Goal: Transaction & Acquisition: Download file/media

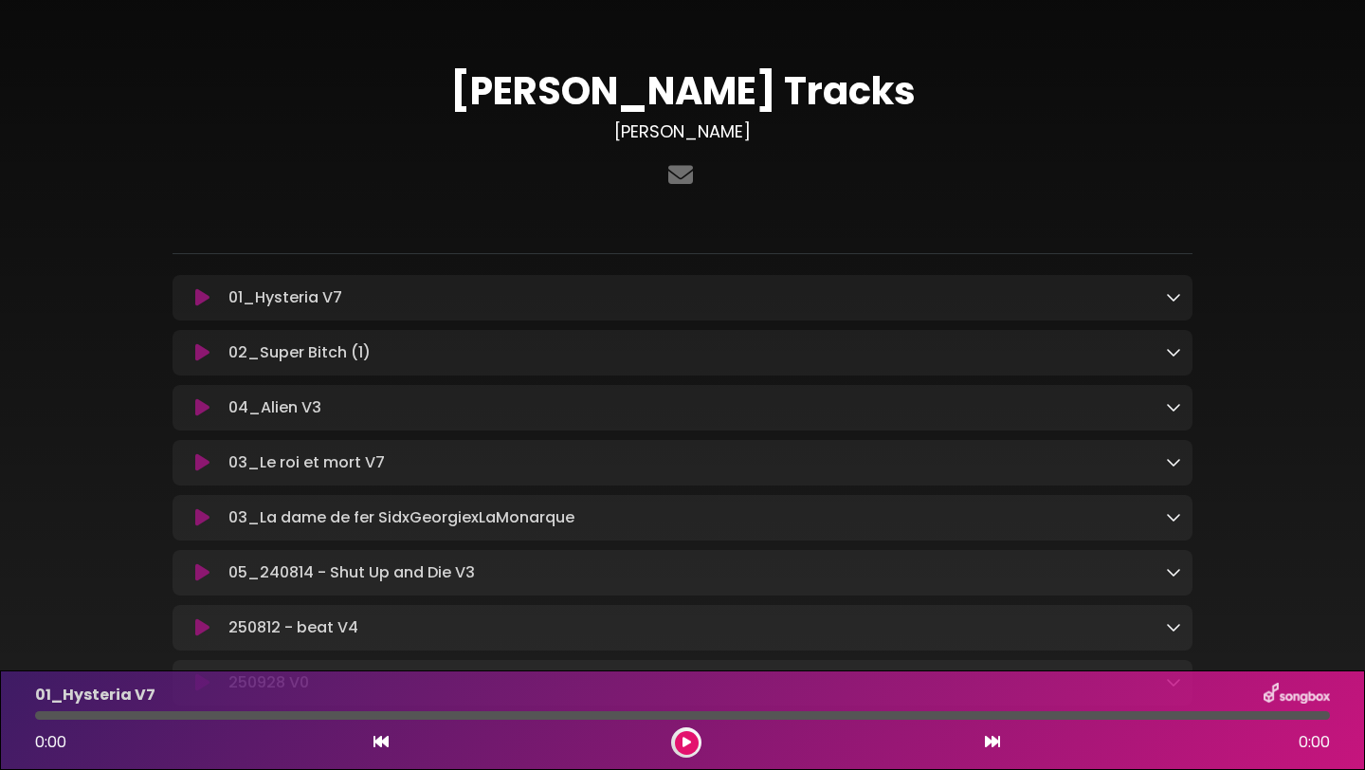
click at [199, 299] on icon at bounding box center [202, 297] width 14 height 19
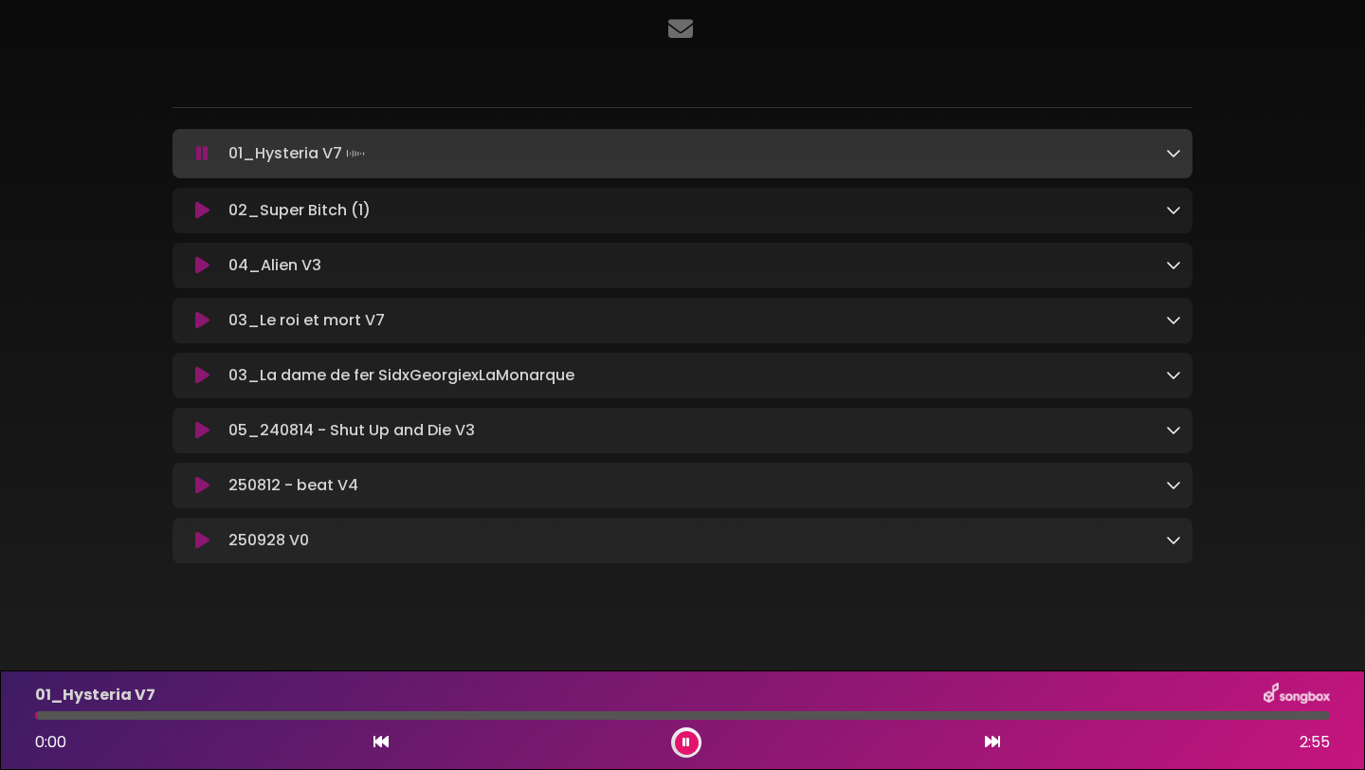
scroll to position [163, 0]
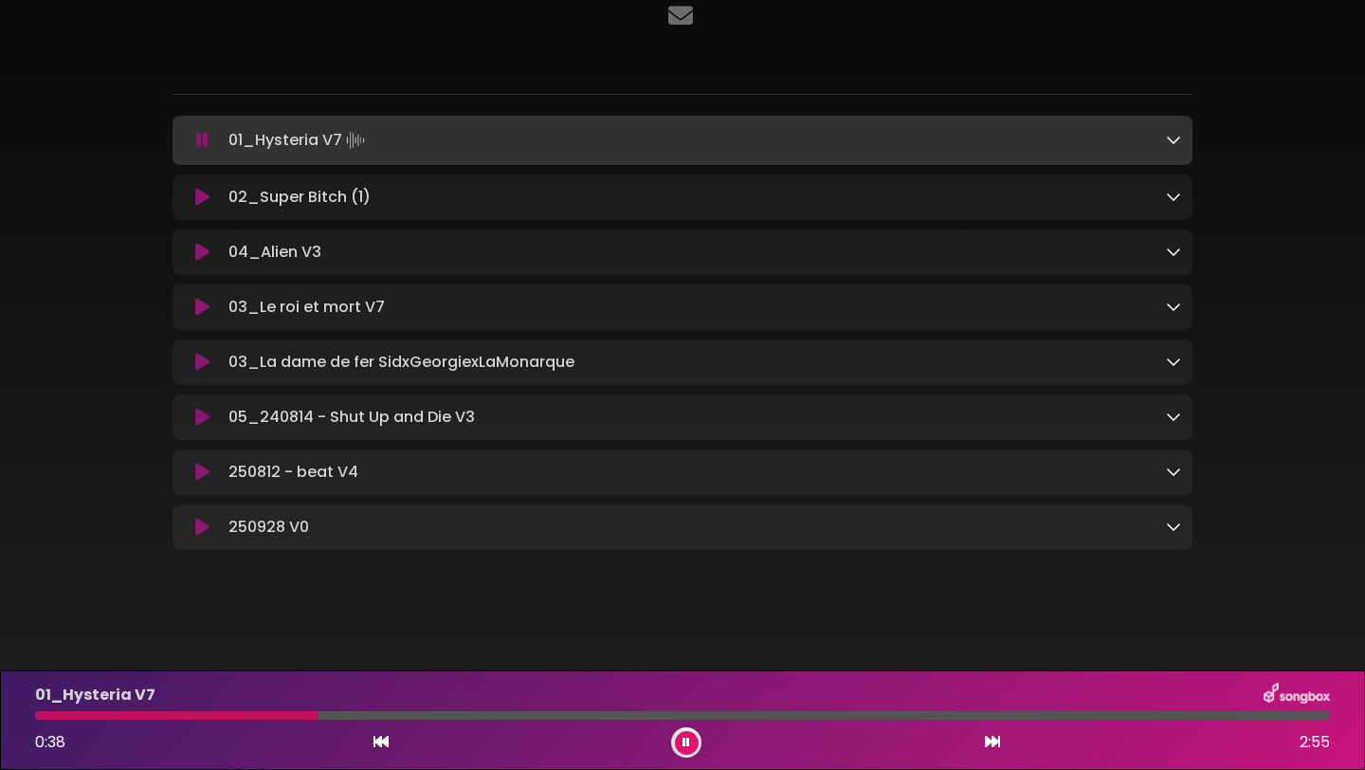
click at [203, 257] on icon at bounding box center [202, 252] width 14 height 19
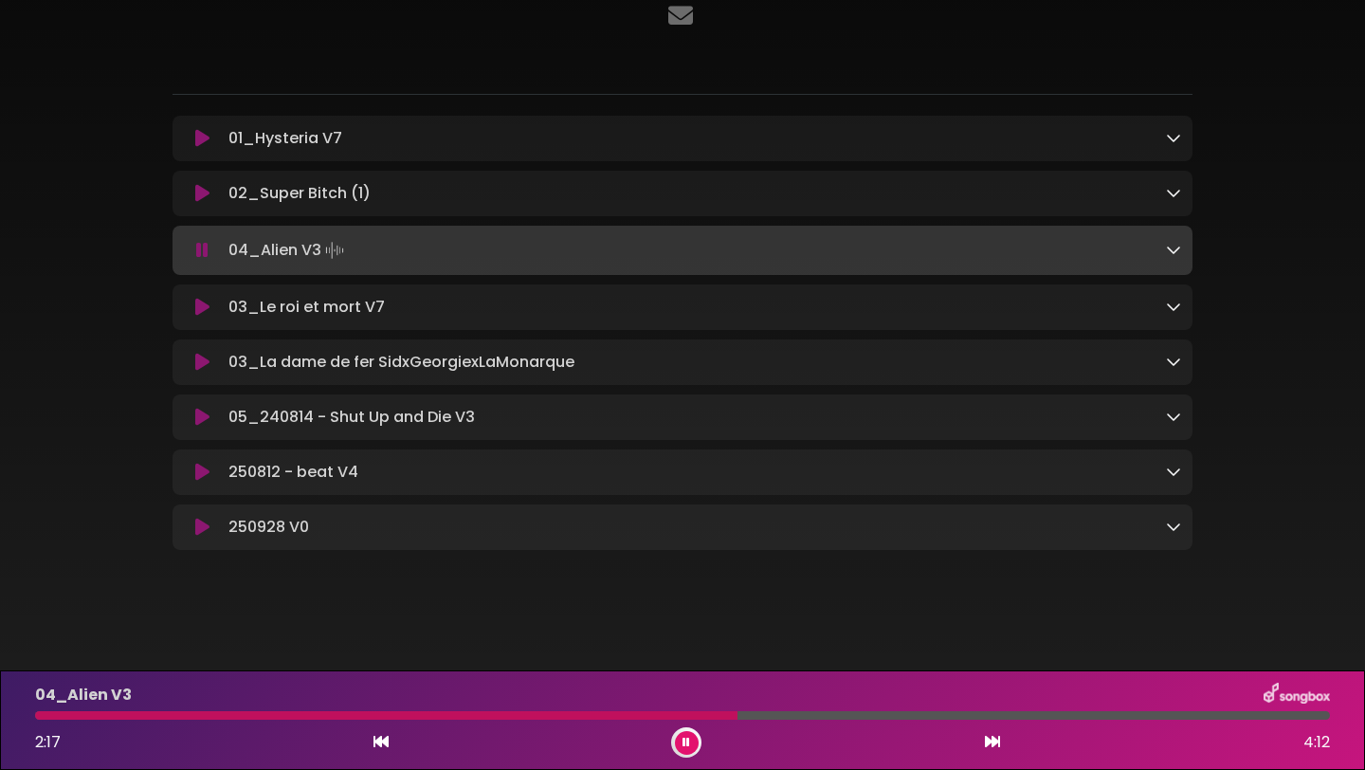
click at [203, 257] on icon at bounding box center [202, 250] width 12 height 19
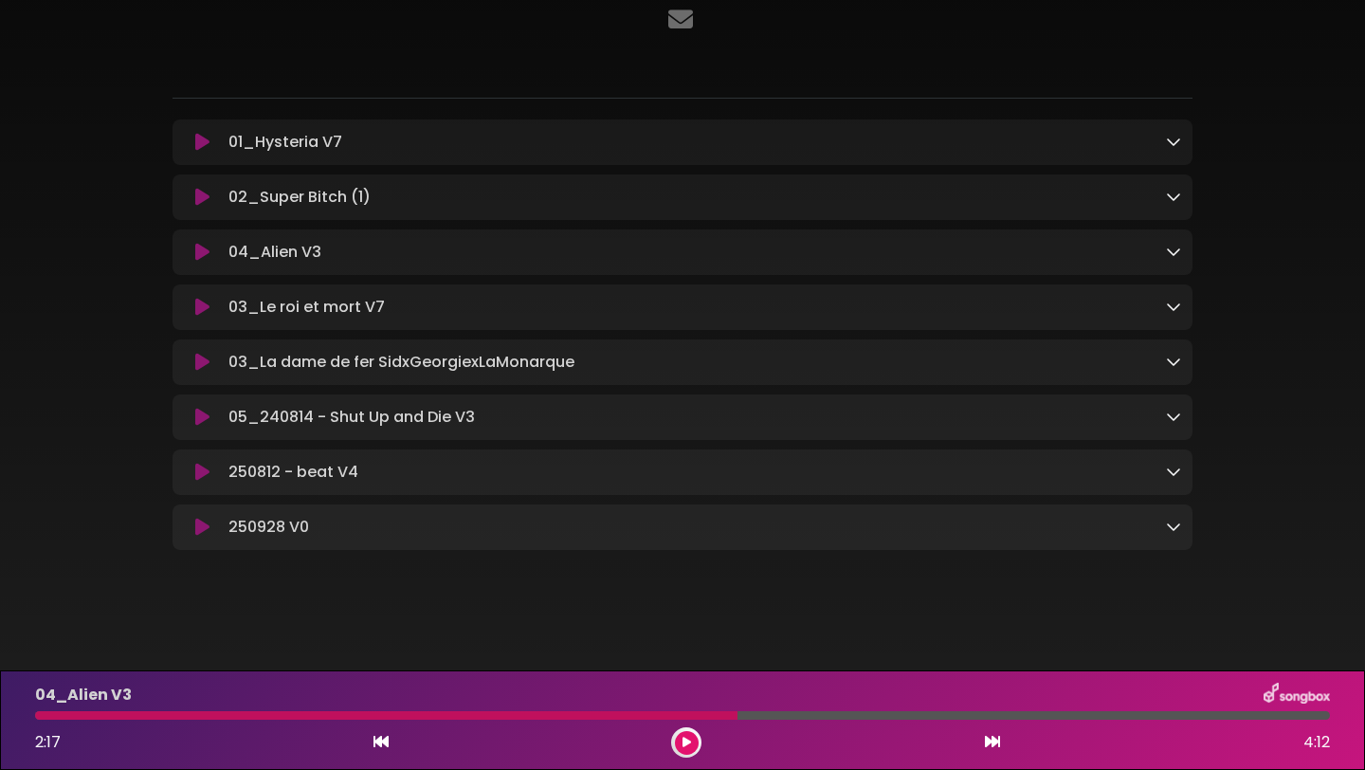
click at [184, 243] on button at bounding box center [202, 252] width 37 height 19
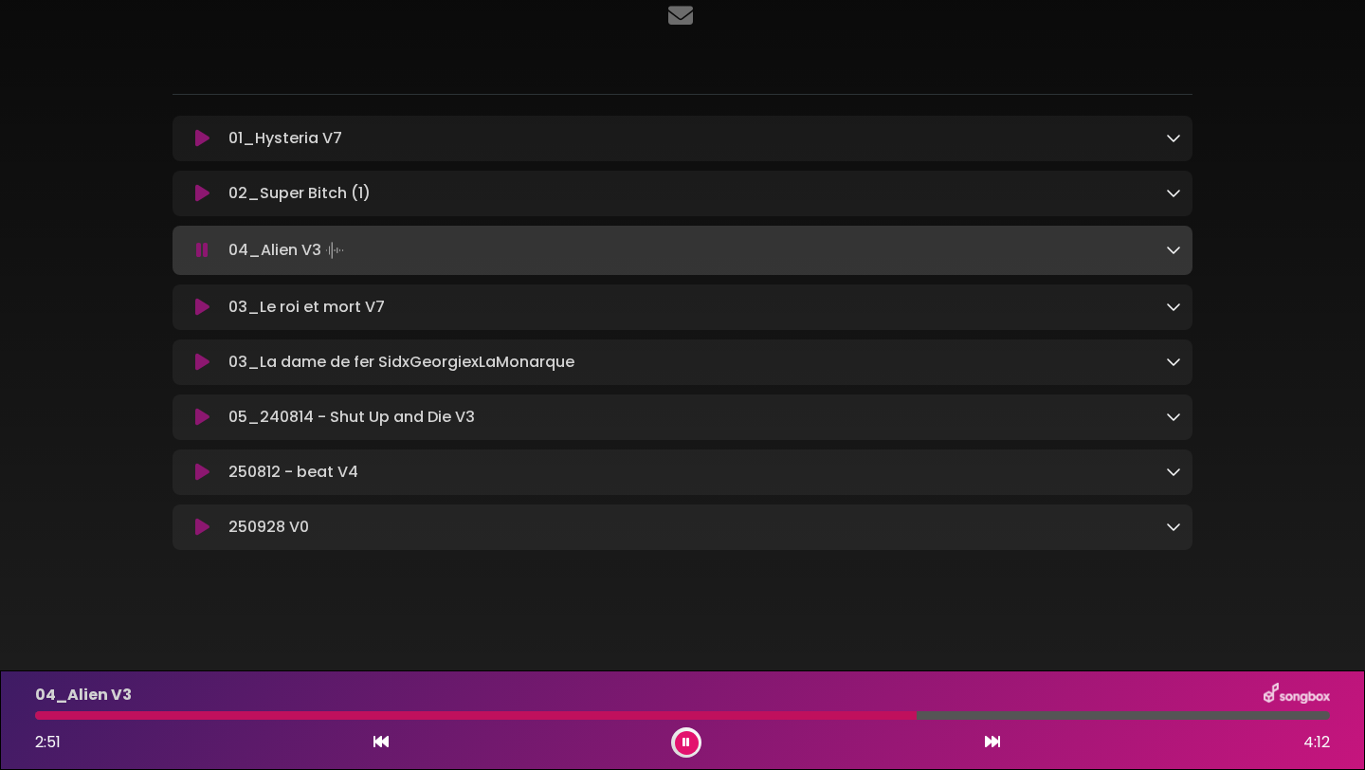
click at [203, 304] on icon at bounding box center [202, 307] width 14 height 19
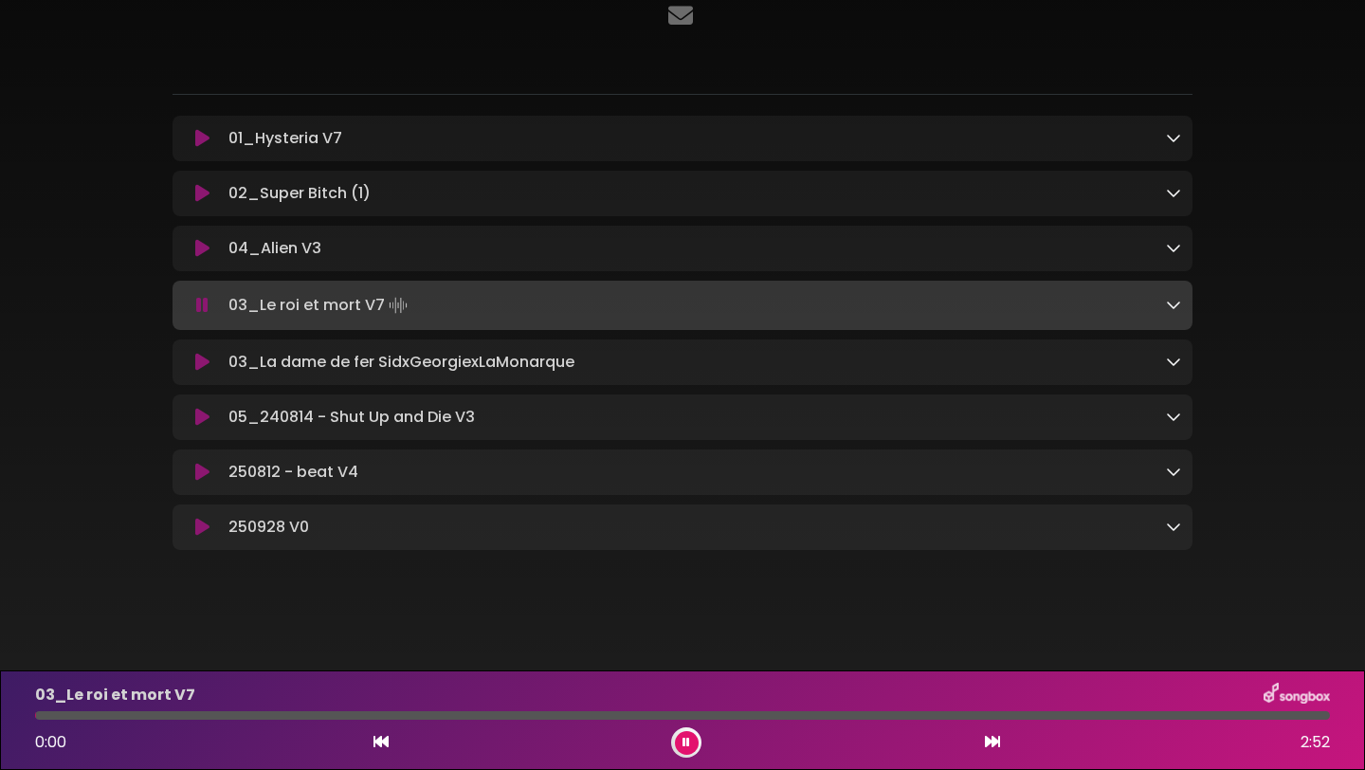
click at [203, 304] on icon at bounding box center [202, 305] width 12 height 19
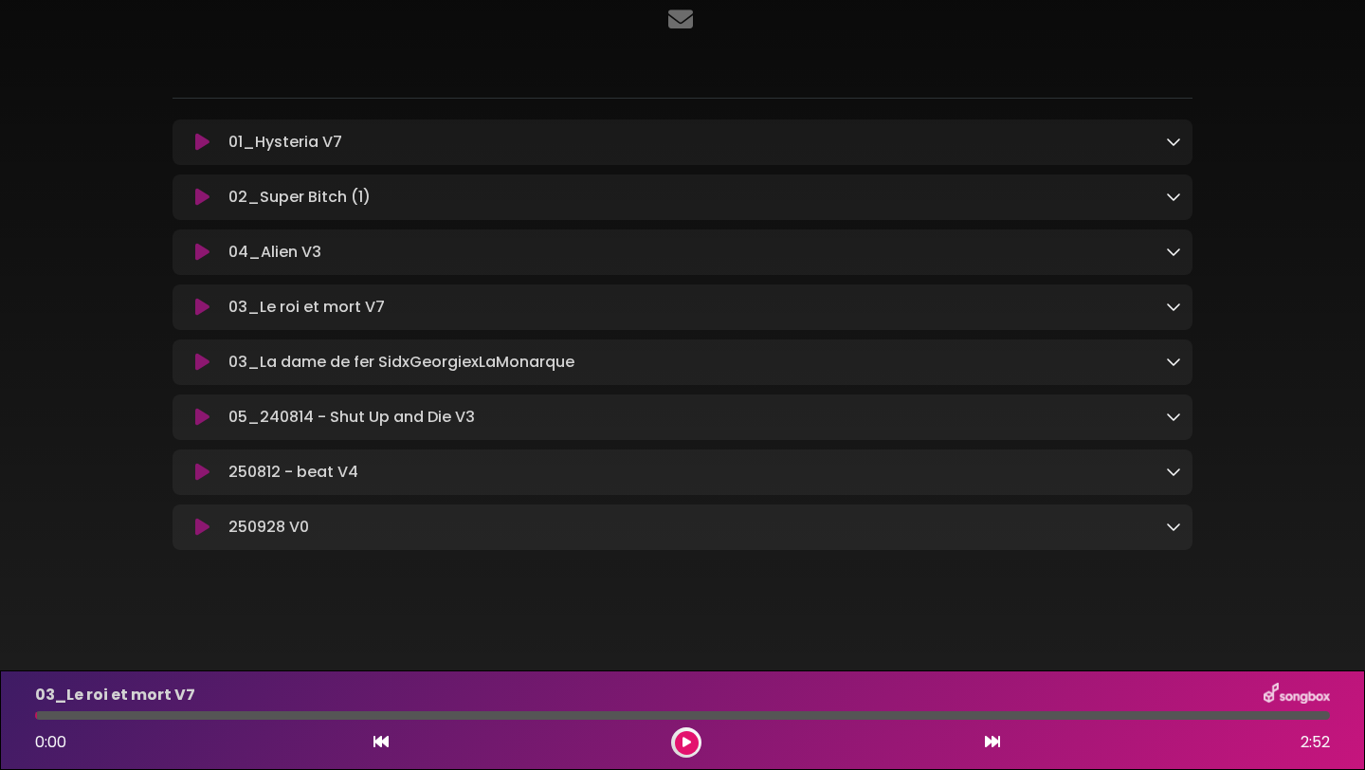
scroll to position [159, 0]
click at [201, 361] on icon at bounding box center [202, 362] width 14 height 19
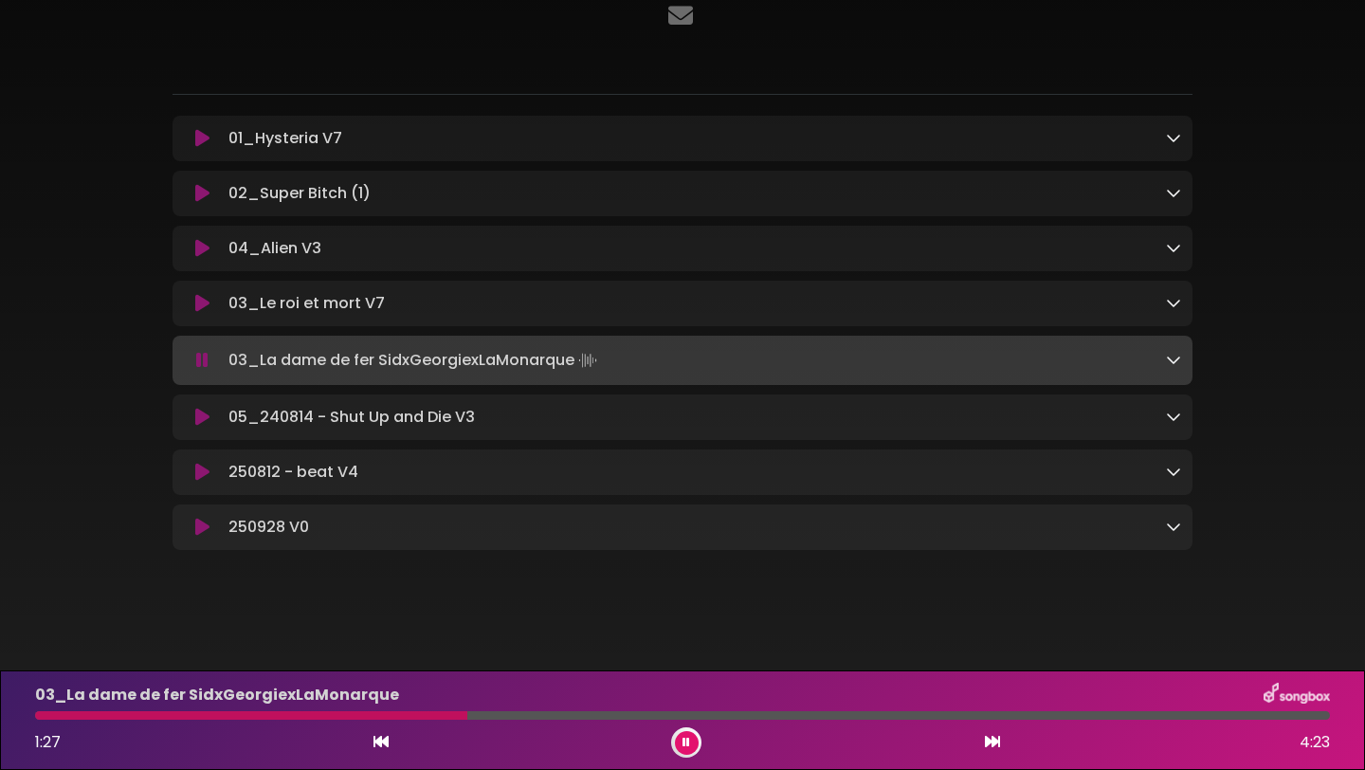
scroll to position [163, 0]
click at [694, 745] on button at bounding box center [687, 743] width 24 height 24
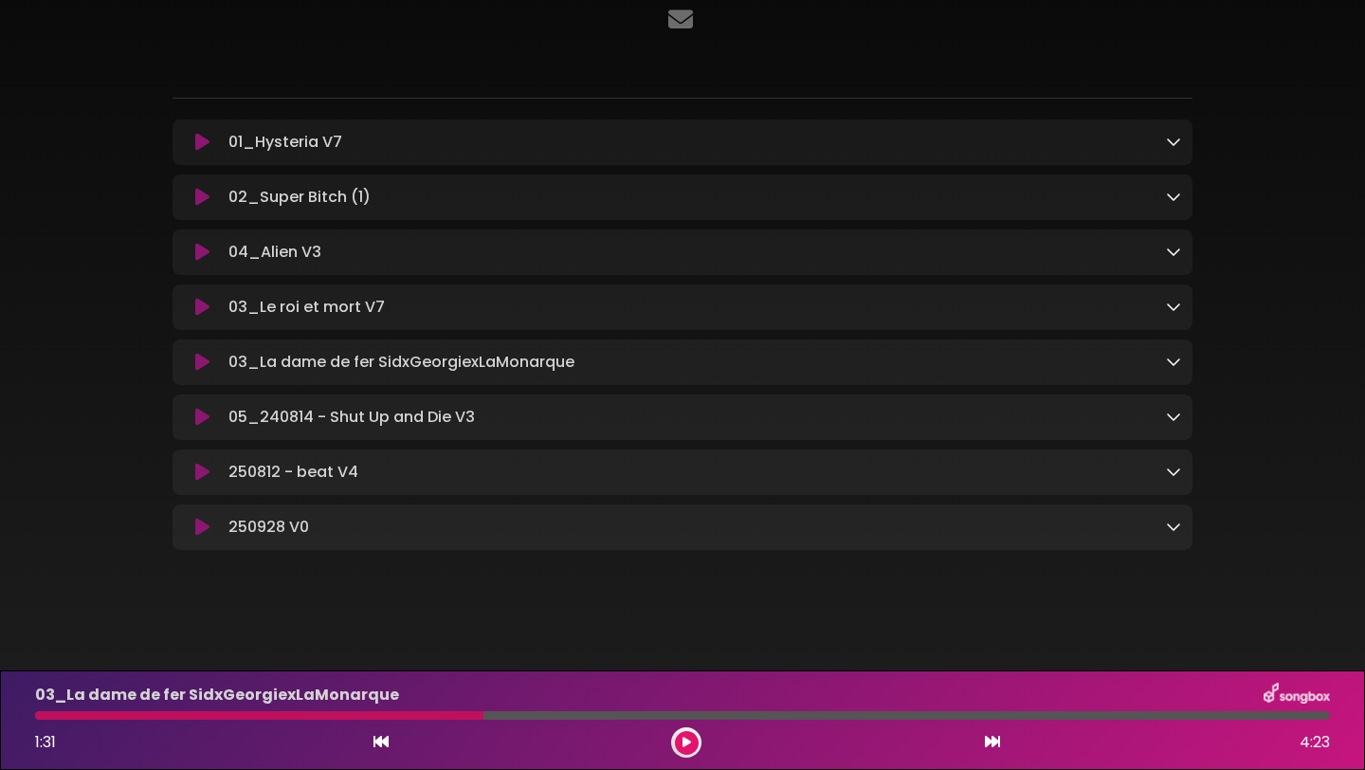
click at [191, 467] on button at bounding box center [202, 471] width 37 height 19
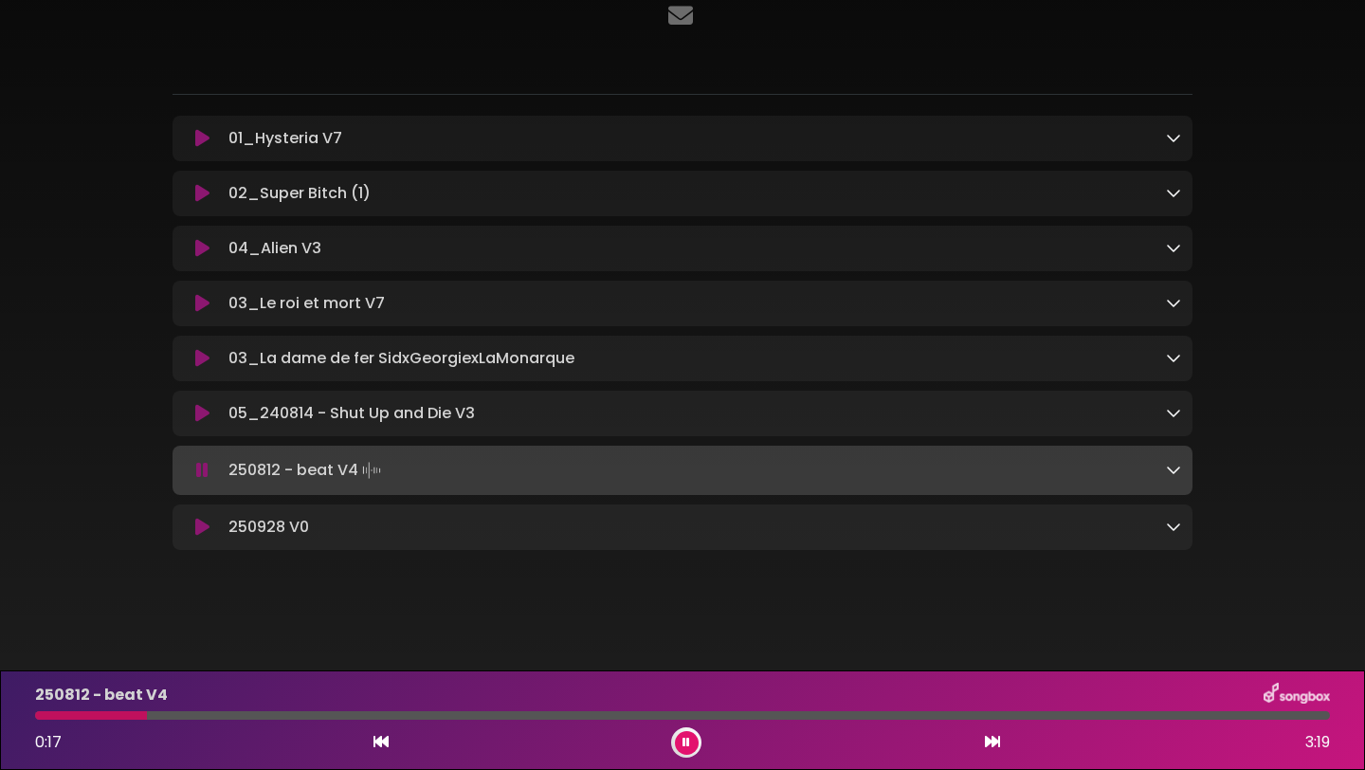
click at [191, 526] on button at bounding box center [202, 526] width 37 height 19
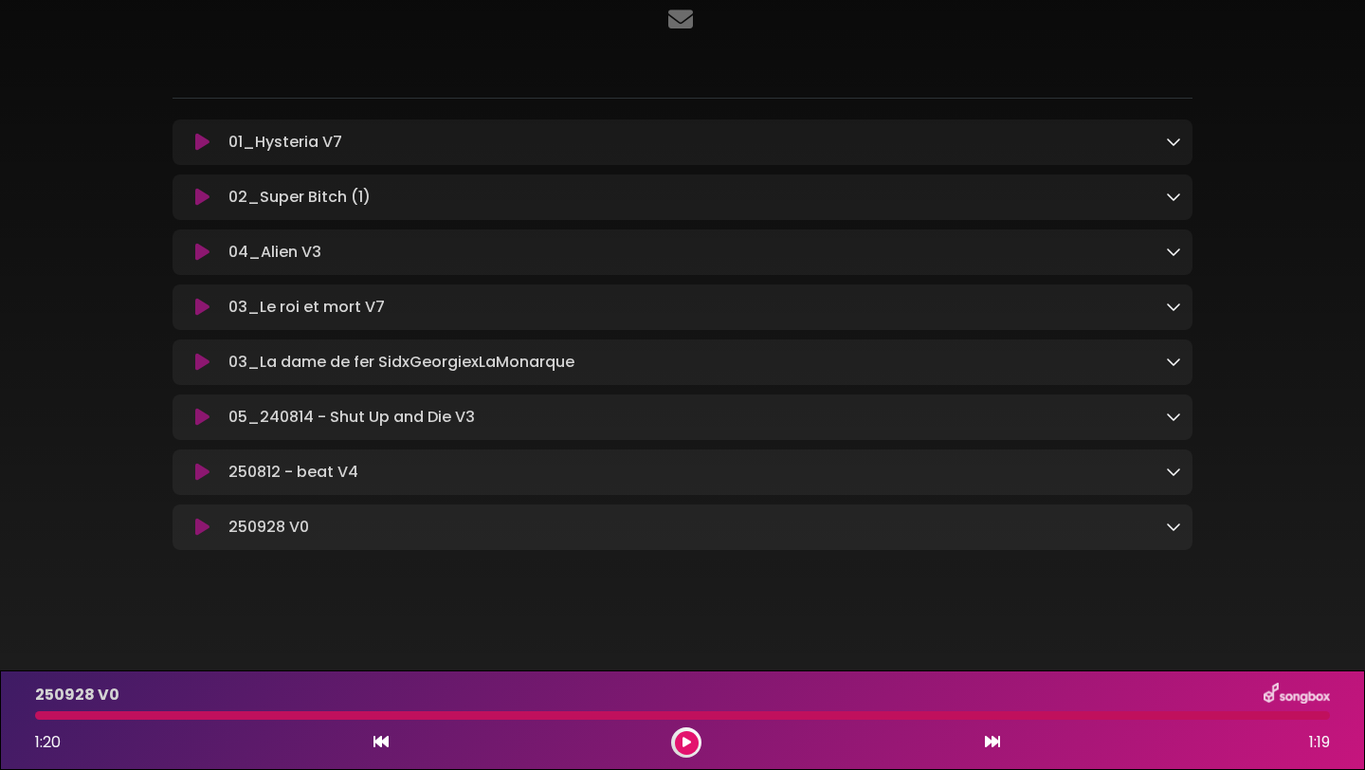
click at [1170, 533] on icon at bounding box center [1173, 525] width 15 height 15
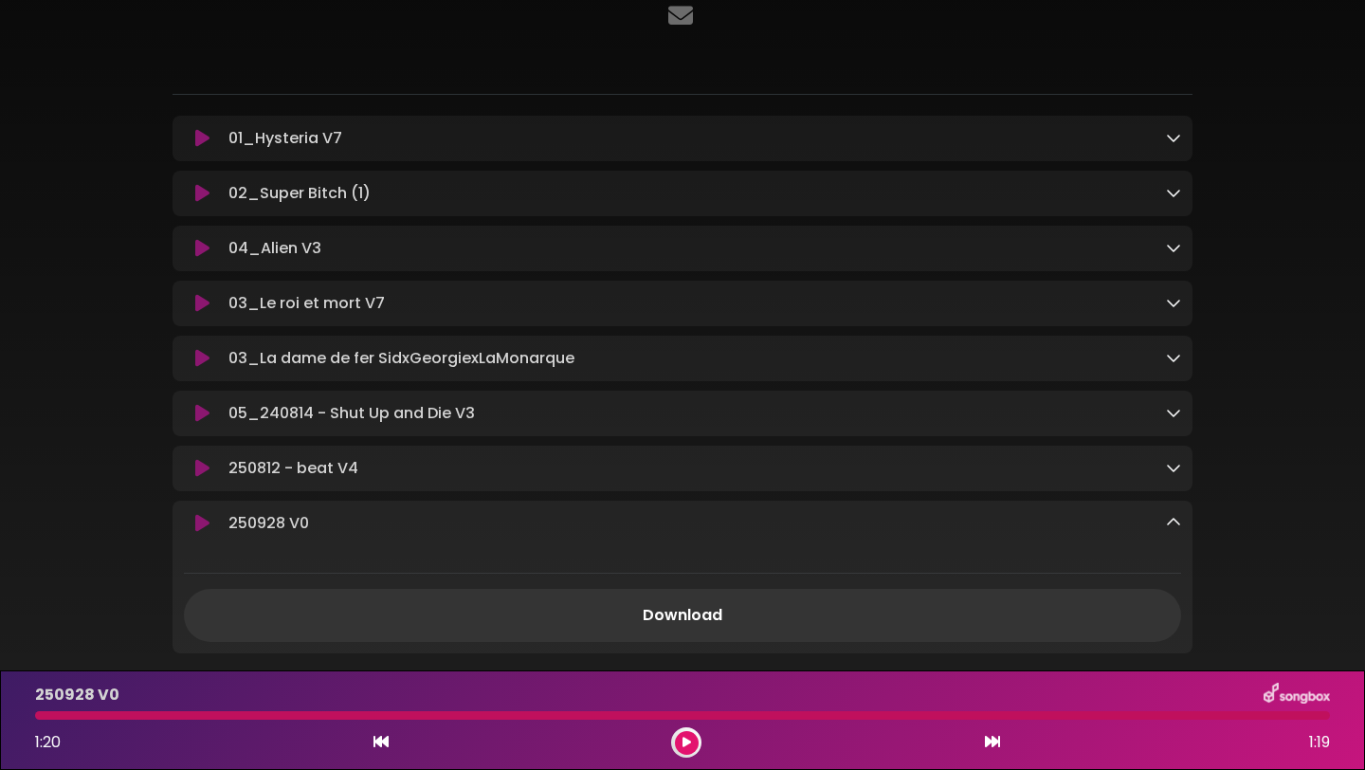
scroll to position [266, 0]
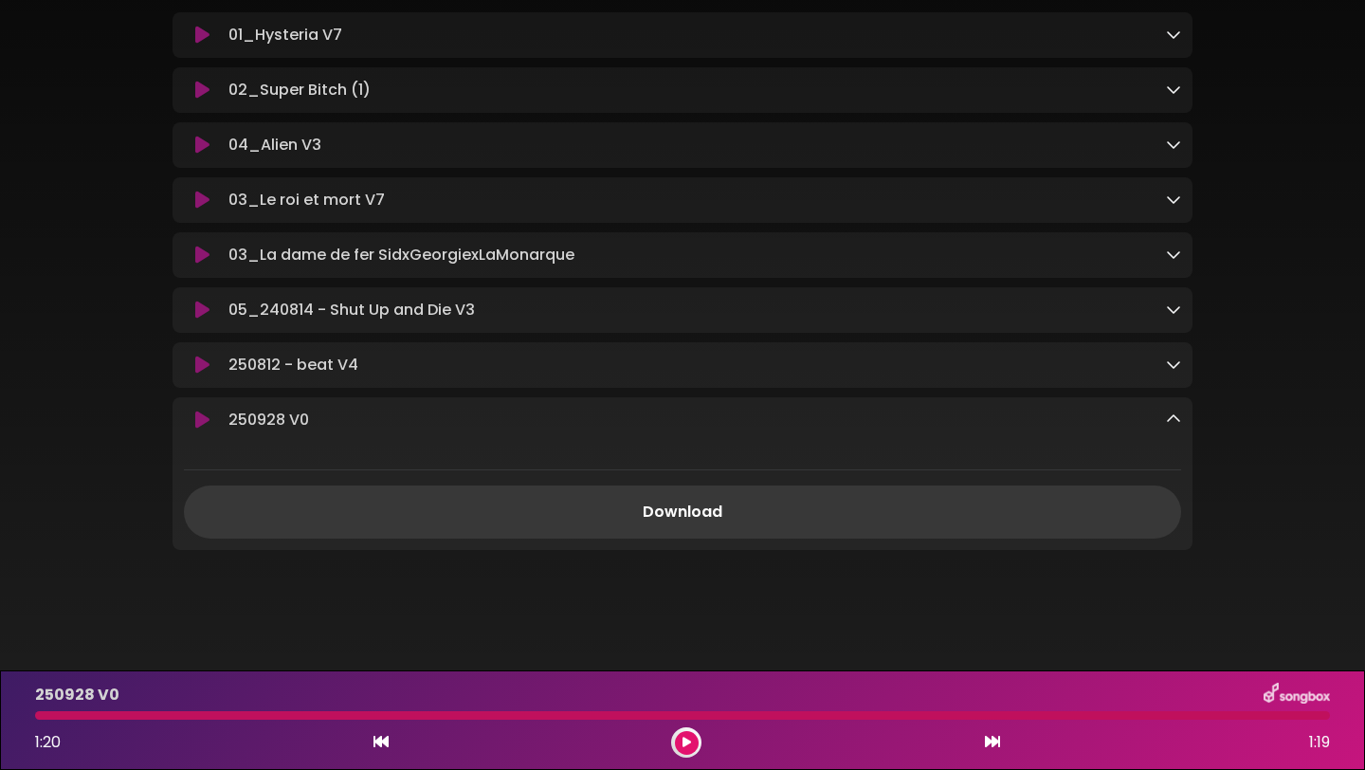
click at [987, 513] on link "Download" at bounding box center [682, 511] width 997 height 53
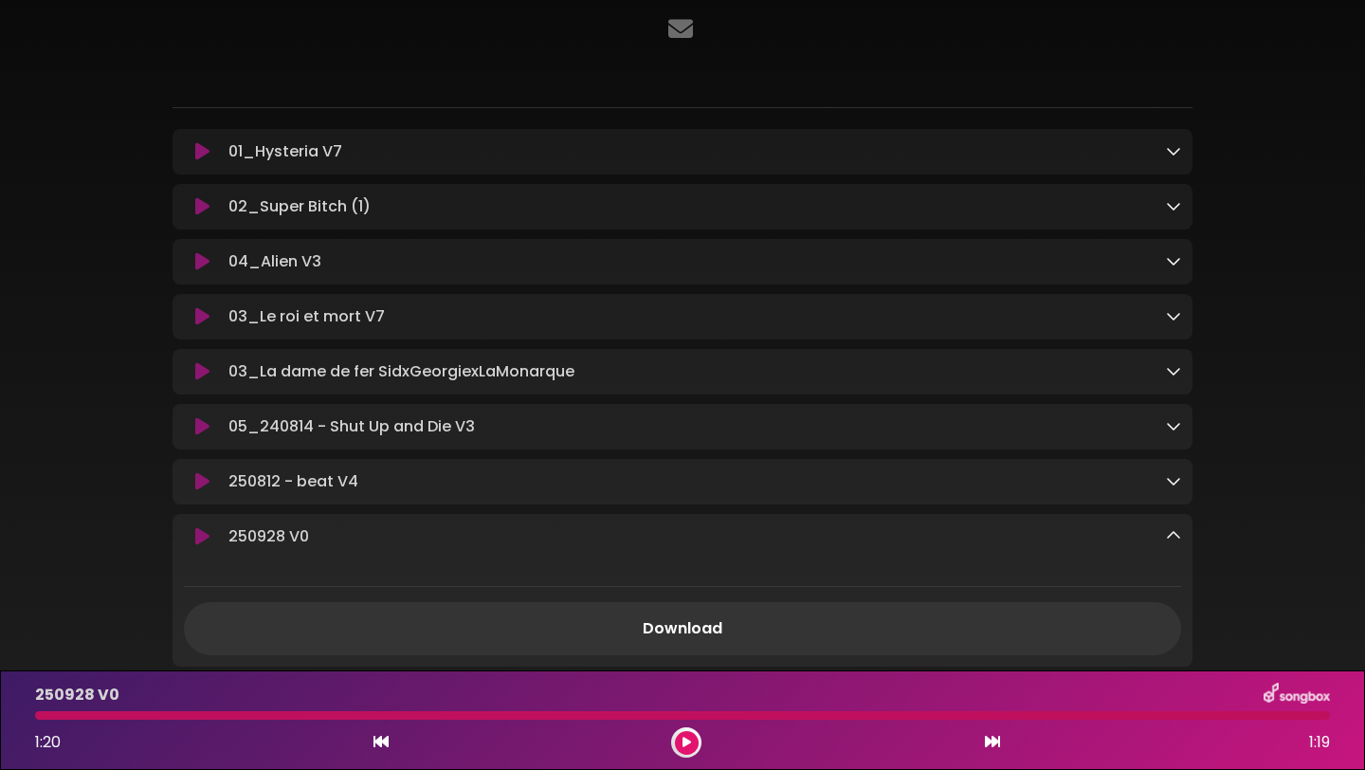
scroll to position [141, 0]
